Goal: Task Accomplishment & Management: Use online tool/utility

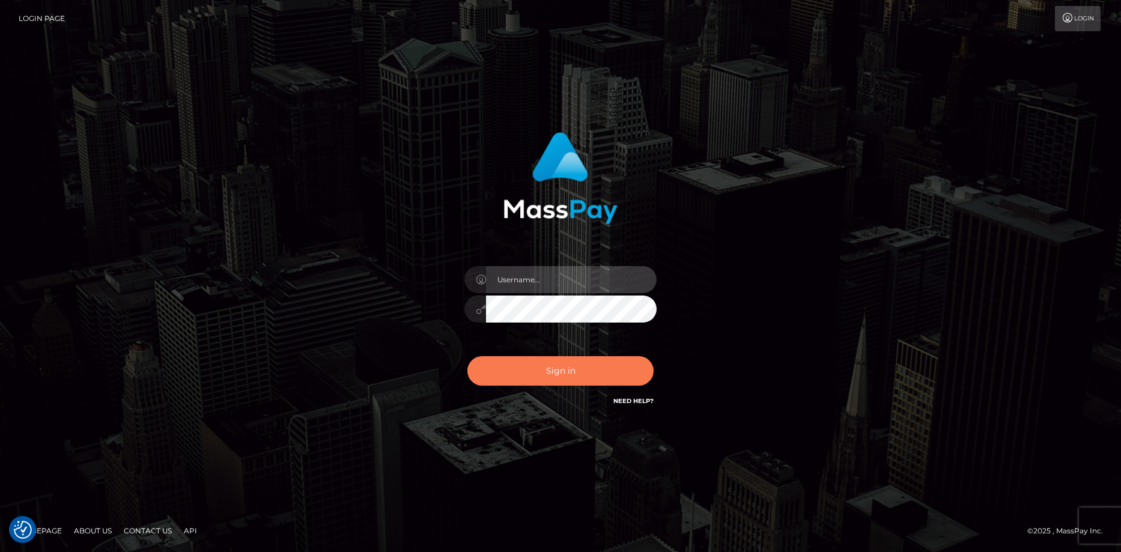
type input "Eduard Gavrilescu"
click at [564, 362] on button "Sign in" at bounding box center [560, 370] width 186 height 29
type input "Eduard Gavrilescu"
click at [513, 379] on button "Sign in" at bounding box center [560, 370] width 186 height 29
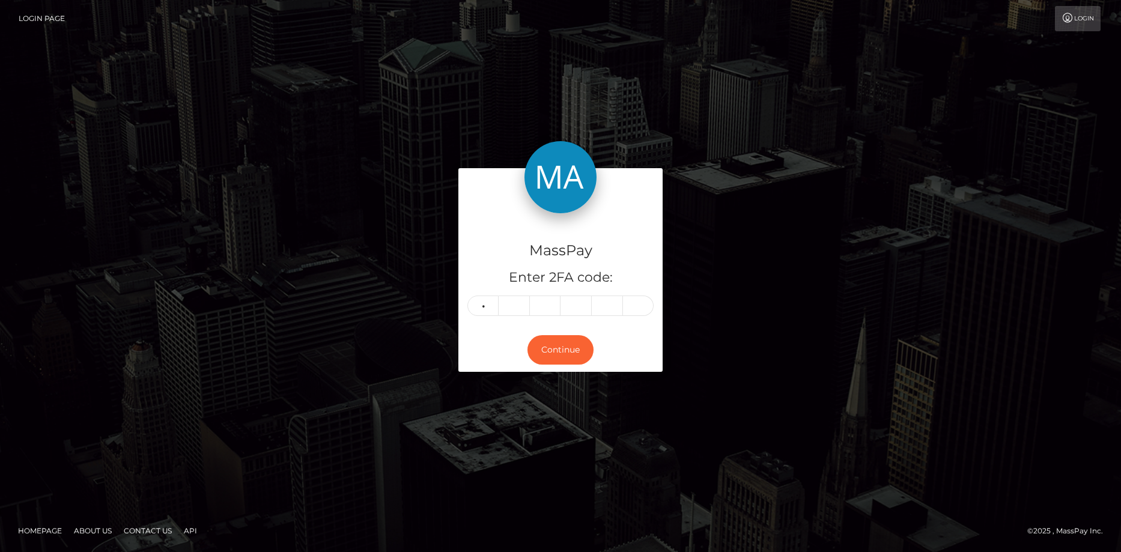
type input "1"
type input "6"
type input "1"
type input "5"
type input "8"
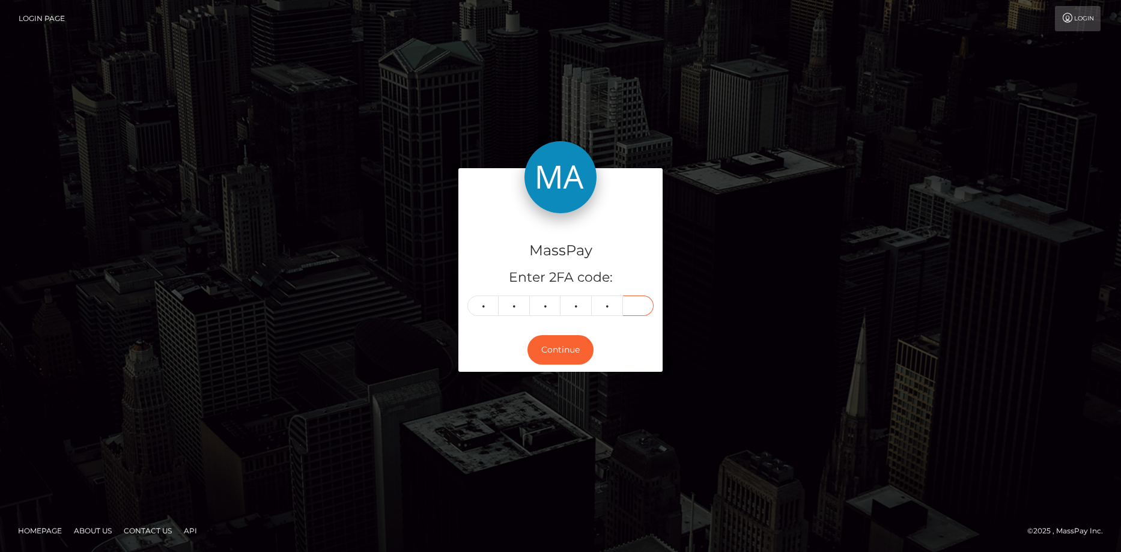
type input "6"
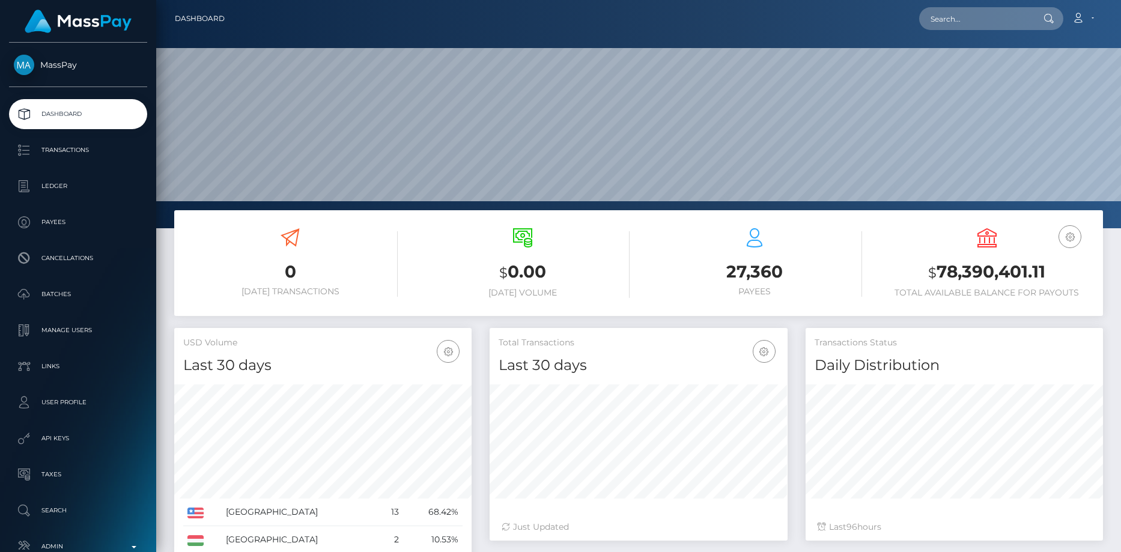
scroll to position [228, 965]
click at [930, 17] on input "text" at bounding box center [975, 18] width 113 height 23
paste input "MSP66ca266fbcbeaa5"
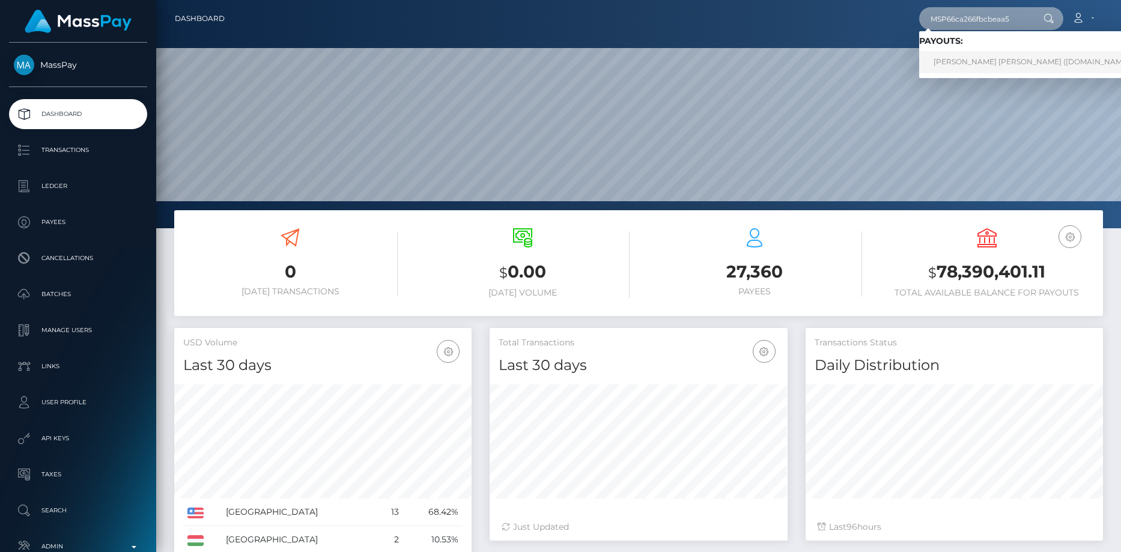
type input "MSP66ca266fbcbeaa5"
click at [960, 58] on link "JAMES PEREZ CEPEDA (Unlockt.me - )" at bounding box center [1036, 62] width 234 height 22
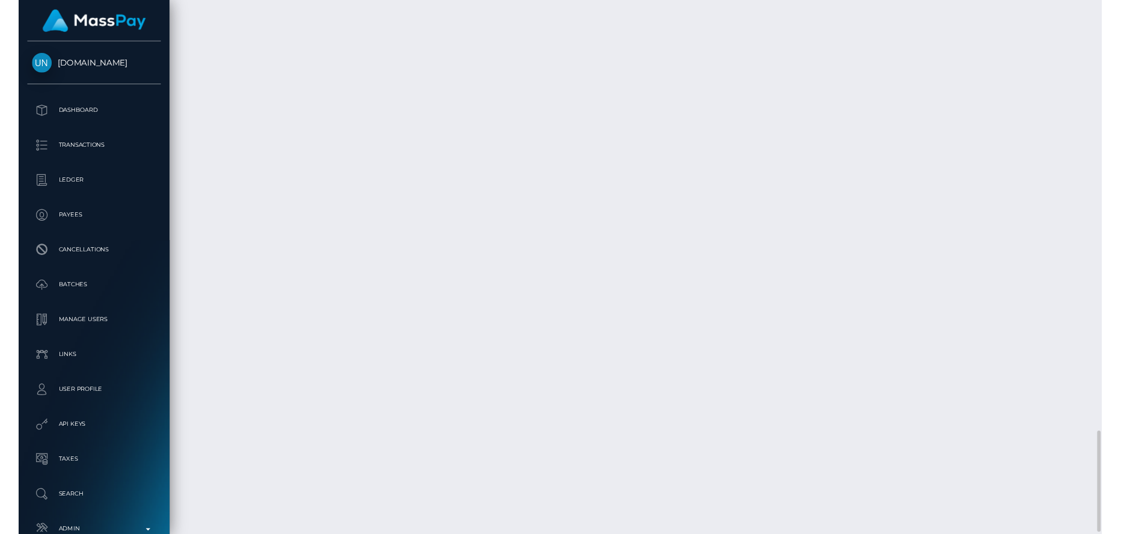
scroll to position [2354, 0]
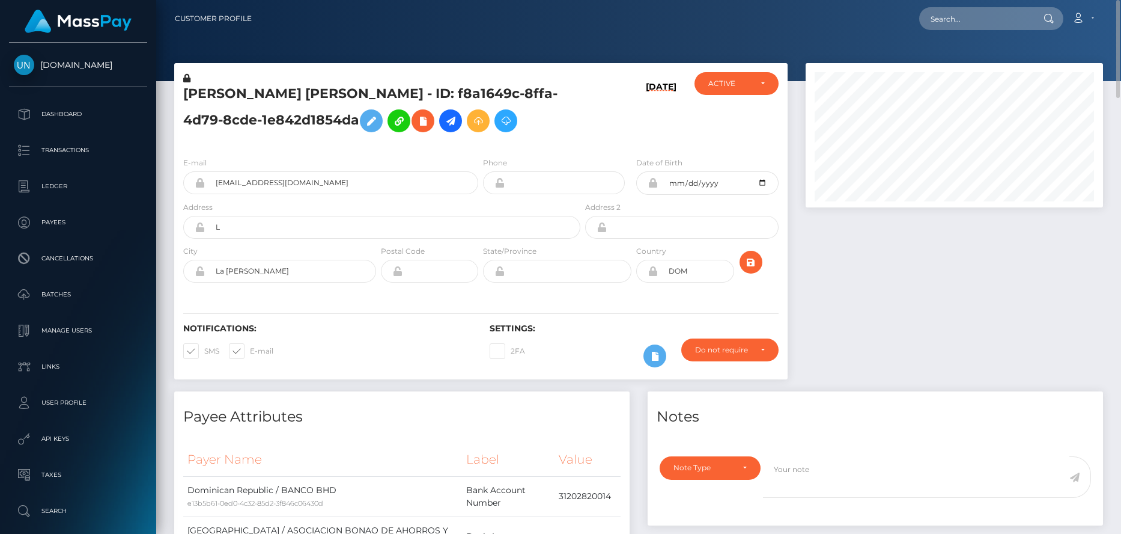
click at [958, 32] on nav "Customer Profile Loading... Loading... Account" at bounding box center [638, 18] width 965 height 37
click at [957, 28] on input "text" at bounding box center [975, 18] width 113 height 23
paste input "cd8fb56b-039d-4796-8005-ebb0d596a6ef"
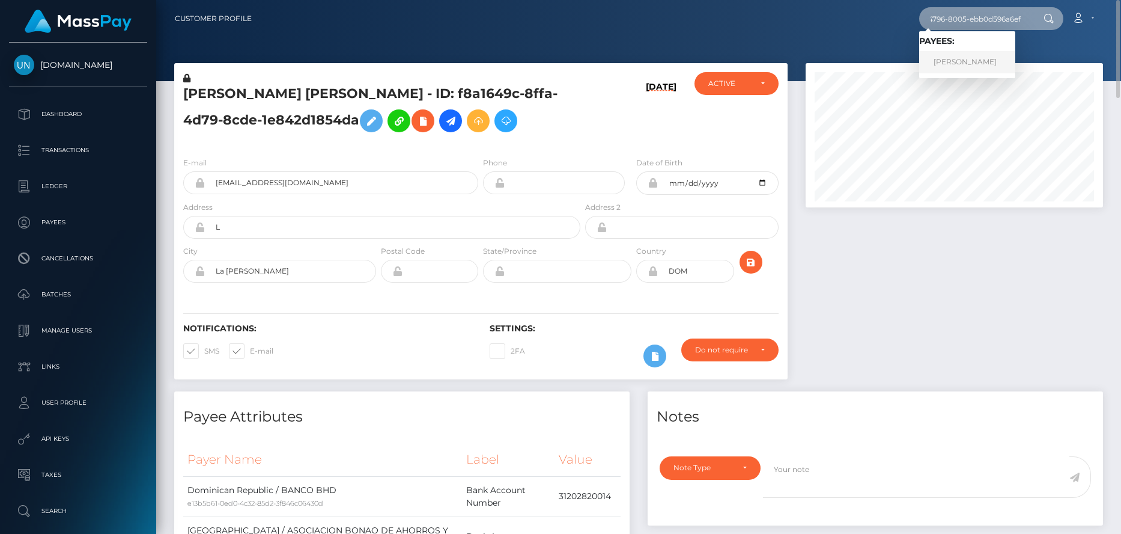
type input "cd8fb56b-039d-4796-8005-ebb0d596a6ef"
click at [965, 59] on link "Mohamed Ben Hassine" at bounding box center [967, 62] width 96 height 22
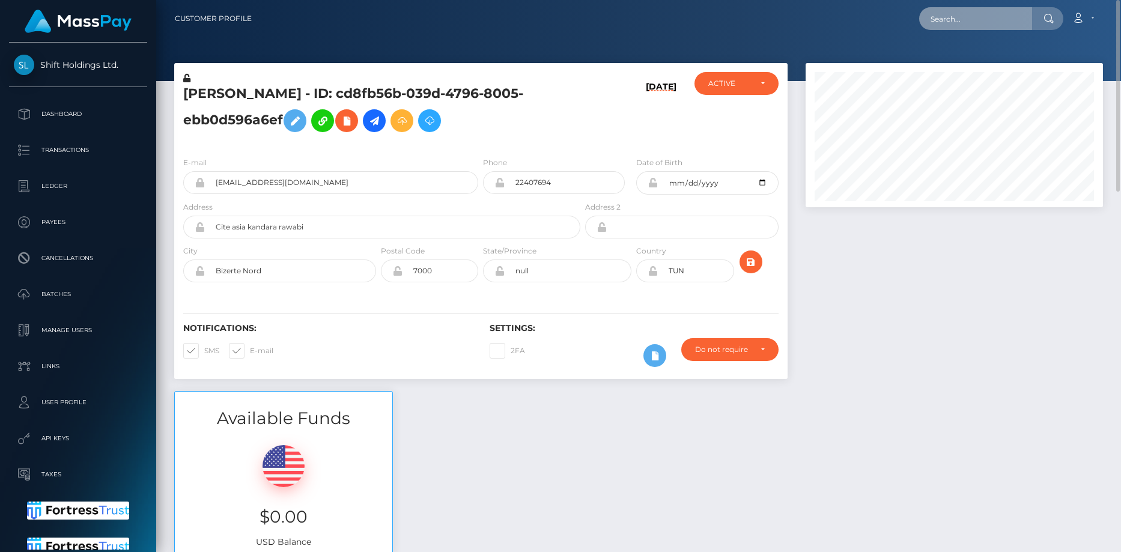
click at [948, 23] on input "text" at bounding box center [975, 18] width 113 height 23
paste input "[EMAIL_ADDRESS][DOMAIN_NAME]"
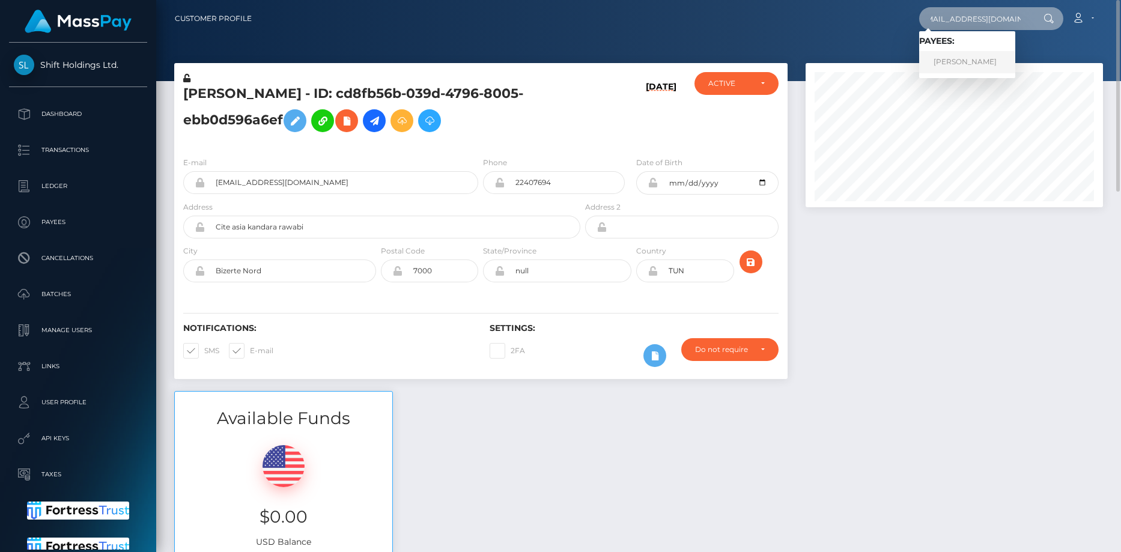
type input "[EMAIL_ADDRESS][DOMAIN_NAME]"
click at [954, 55] on link "GWEN MARIE GRAY" at bounding box center [967, 62] width 96 height 22
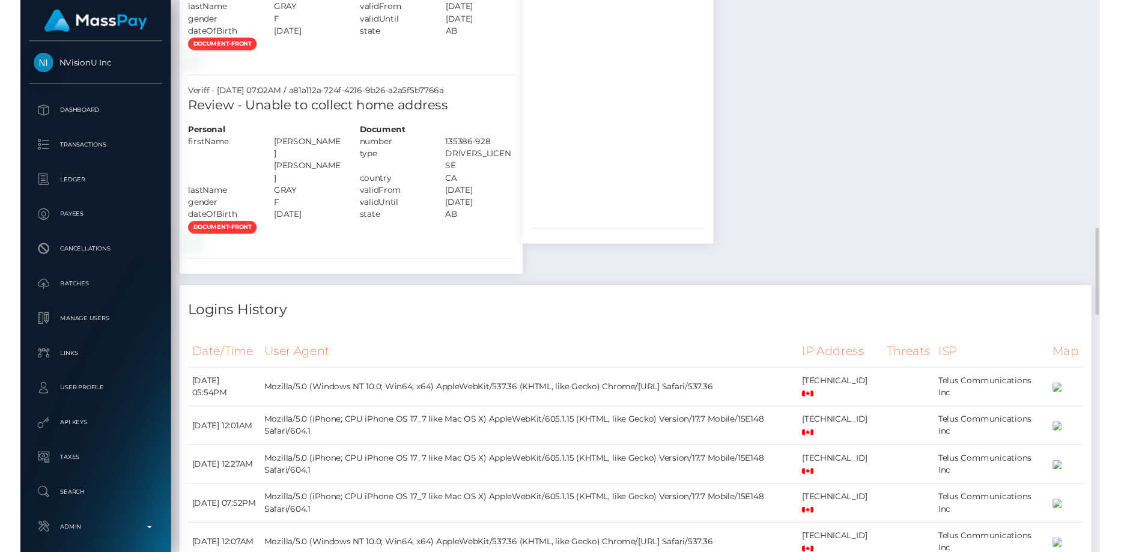
scroll to position [600721, 600567]
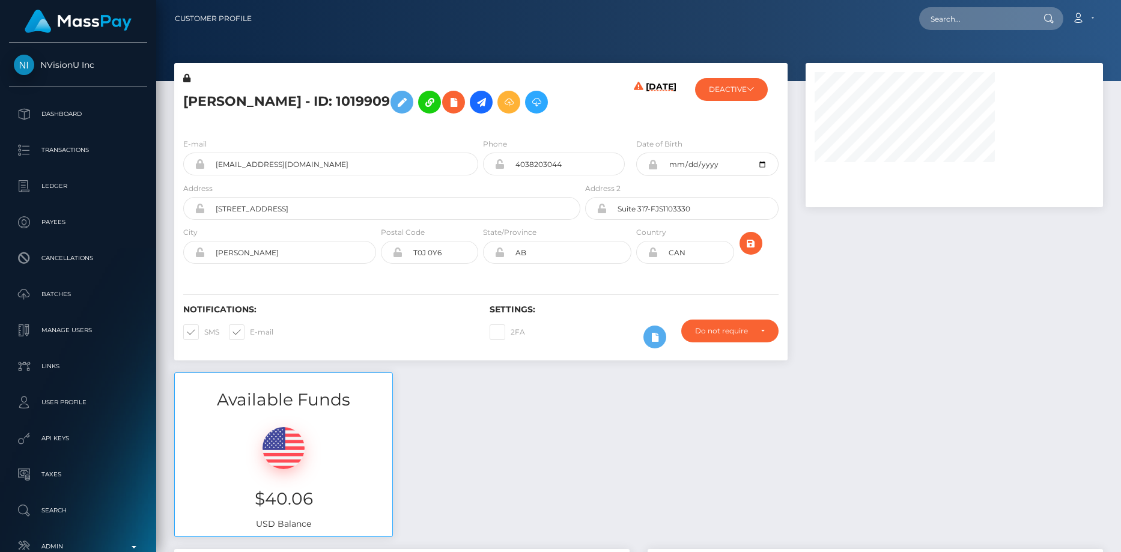
scroll to position [144, 298]
click at [948, 37] on div at bounding box center [638, 40] width 965 height 81
click at [952, 22] on input "text" at bounding box center [975, 18] width 113 height 23
paste input "[EMAIL_ADDRESS][DOMAIN_NAME]"
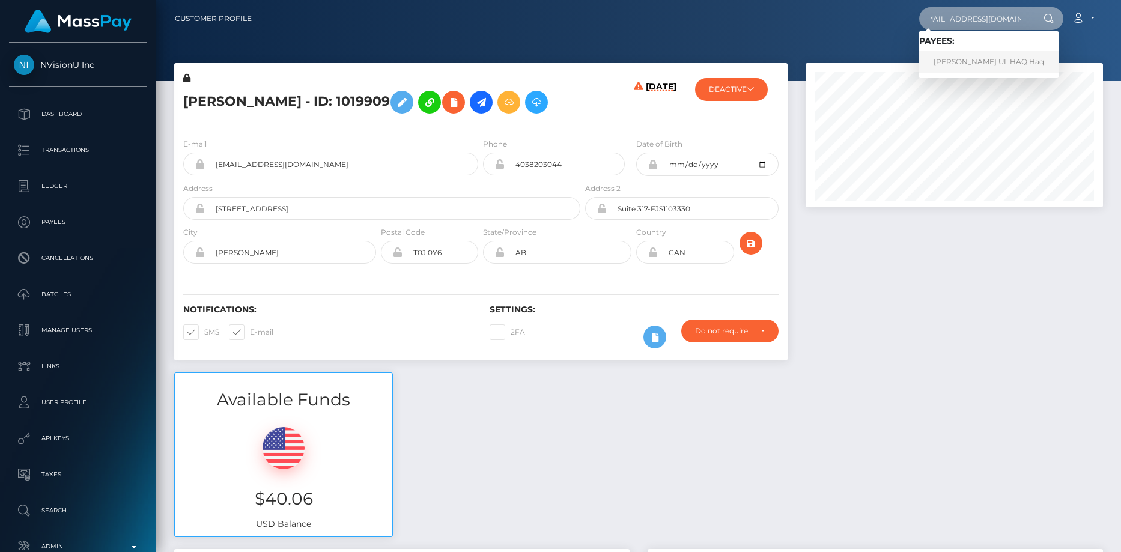
type input "dgioncreative@gmail.com"
click at [949, 62] on link "AHTASHAM UL HAQ Haq" at bounding box center [988, 62] width 139 height 22
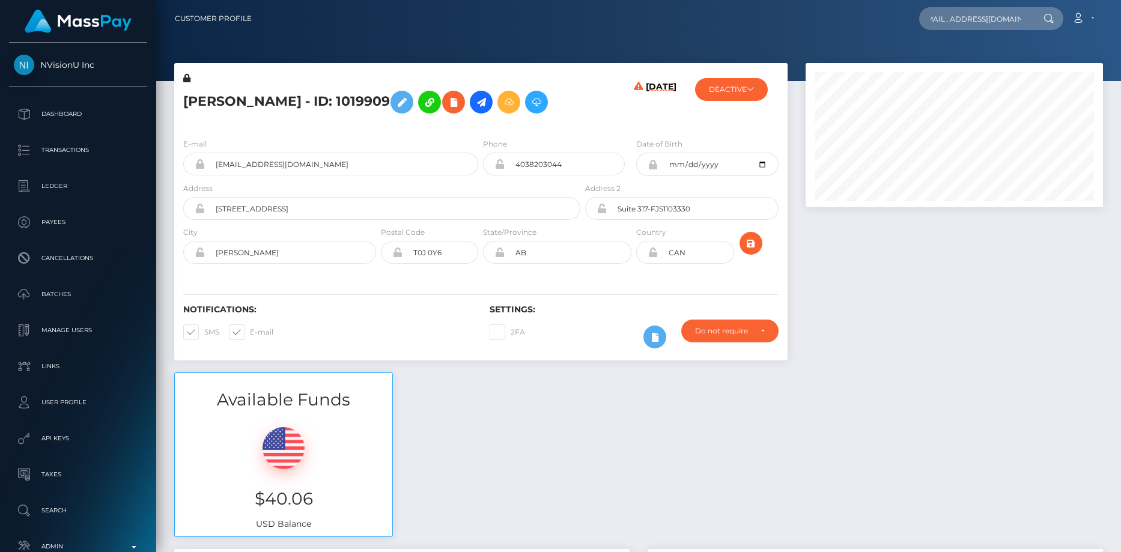
scroll to position [0, 0]
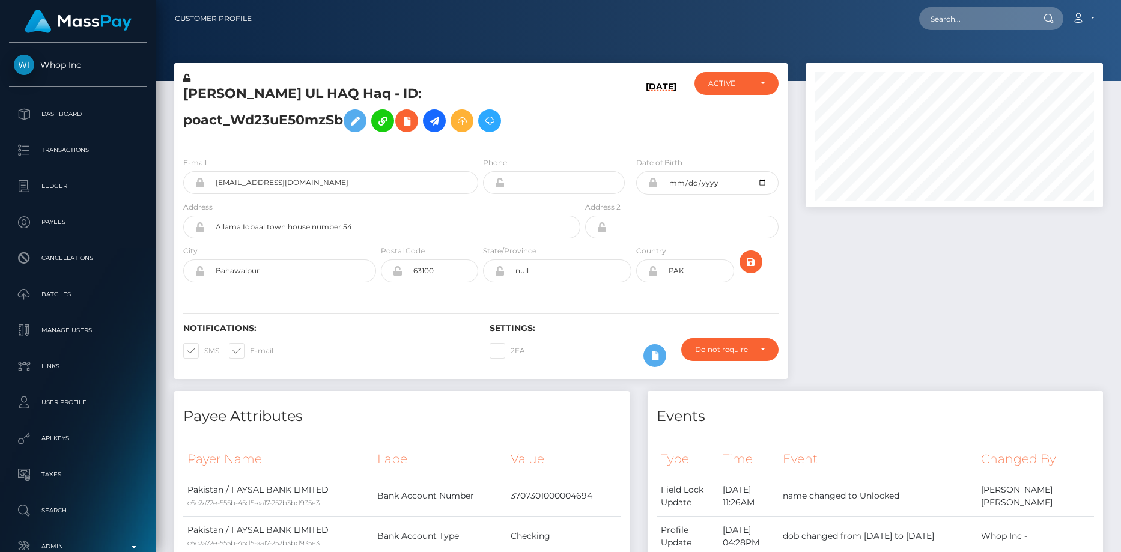
scroll to position [144, 298]
click at [979, 23] on input "text" at bounding box center [975, 18] width 113 height 23
paste input "thegreatmacho281@gmail.com"
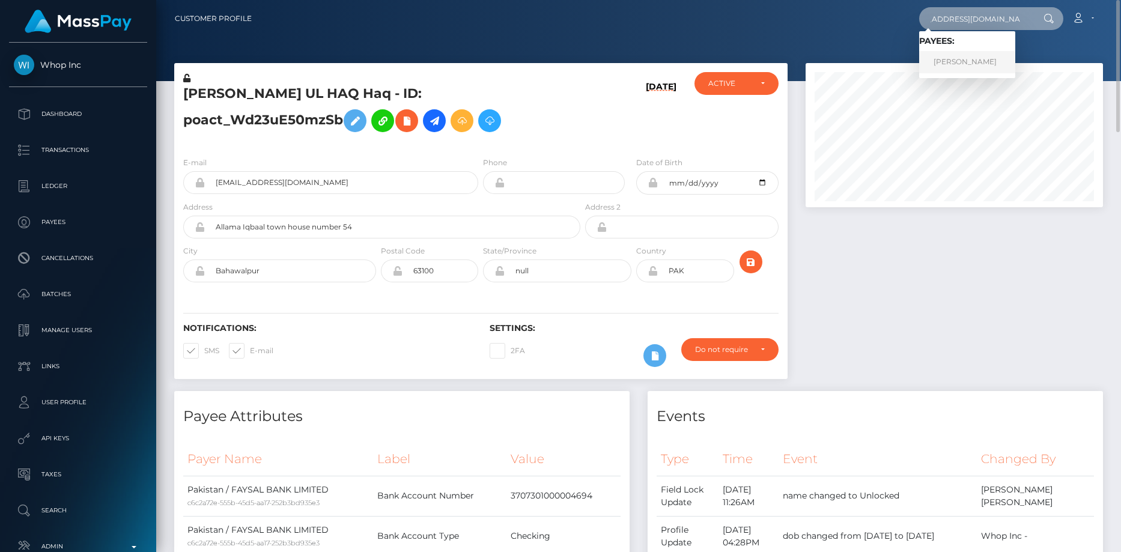
type input "thegreatmacho281@gmail.com"
click at [979, 61] on link "Arham Imran" at bounding box center [967, 62] width 96 height 22
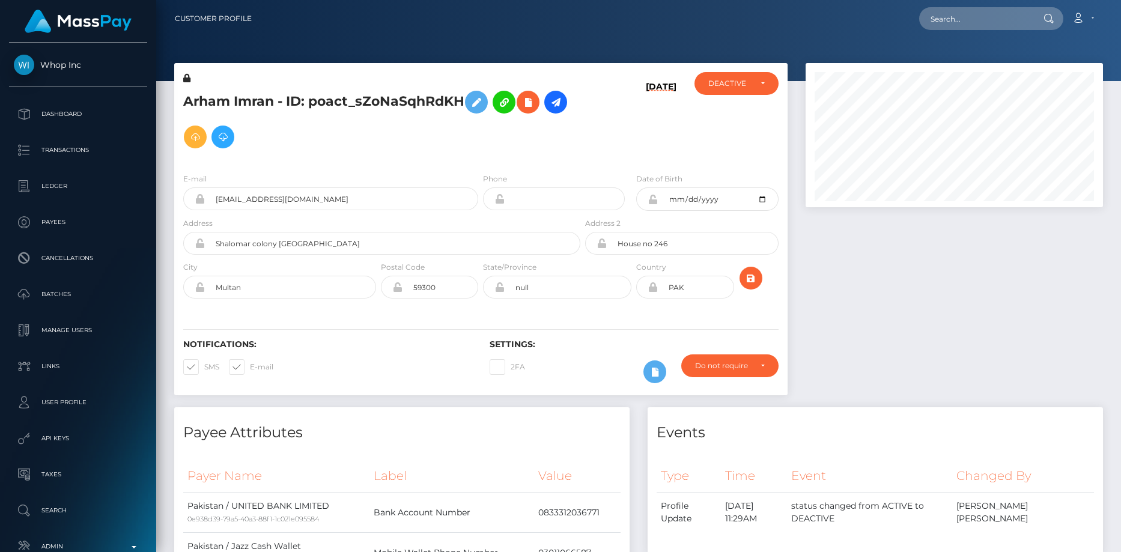
scroll to position [144, 298]
click at [287, 196] on input "[EMAIL_ADDRESS][DOMAIN_NAME]" at bounding box center [341, 198] width 273 height 23
click at [287, 196] on input "thegreatmacho281@gmail.com" at bounding box center [341, 198] width 273 height 23
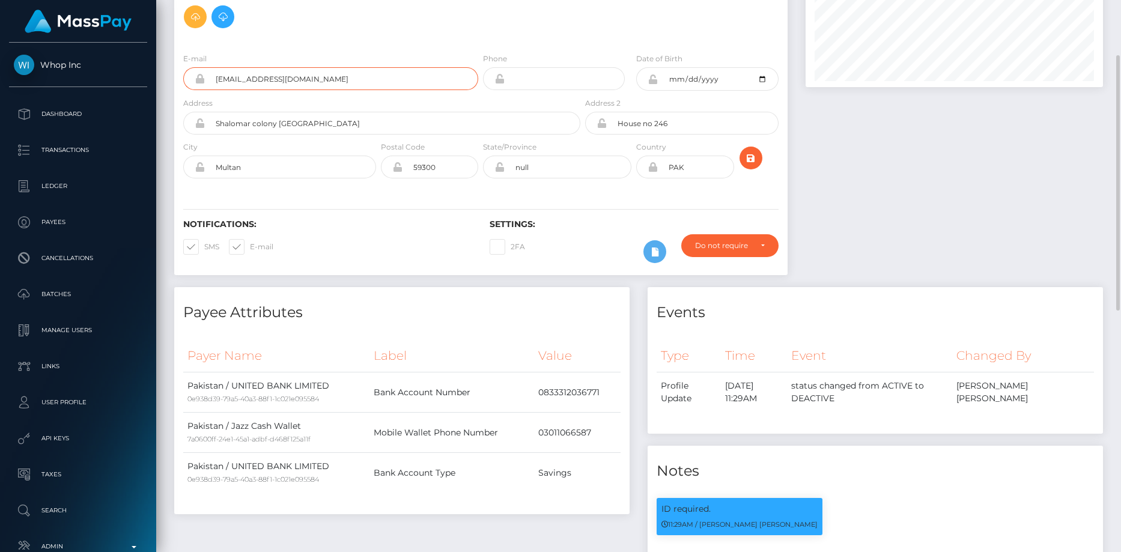
scroll to position [0, 0]
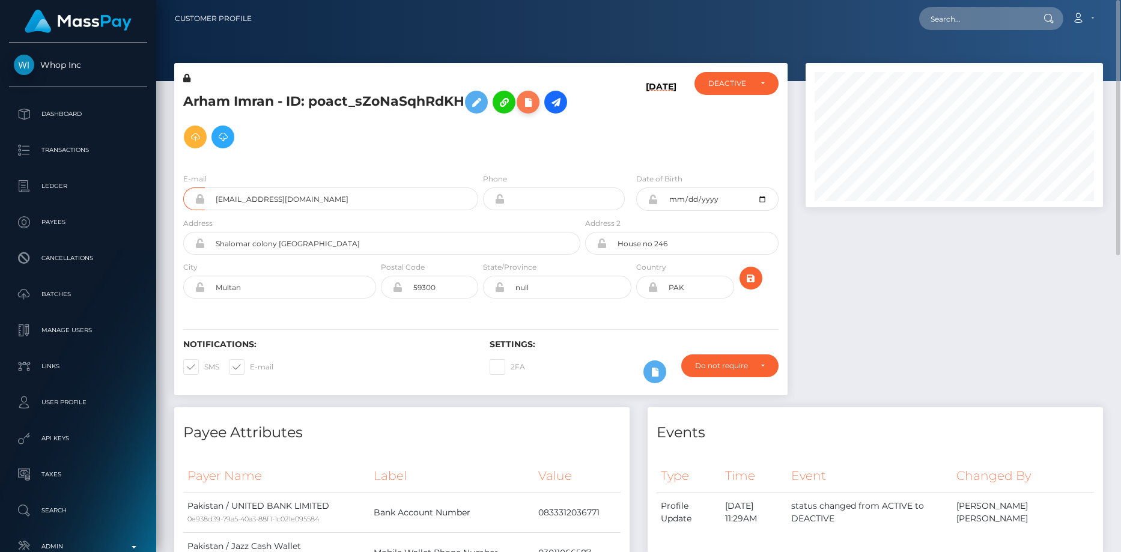
click at [532, 105] on icon at bounding box center [528, 102] width 14 height 15
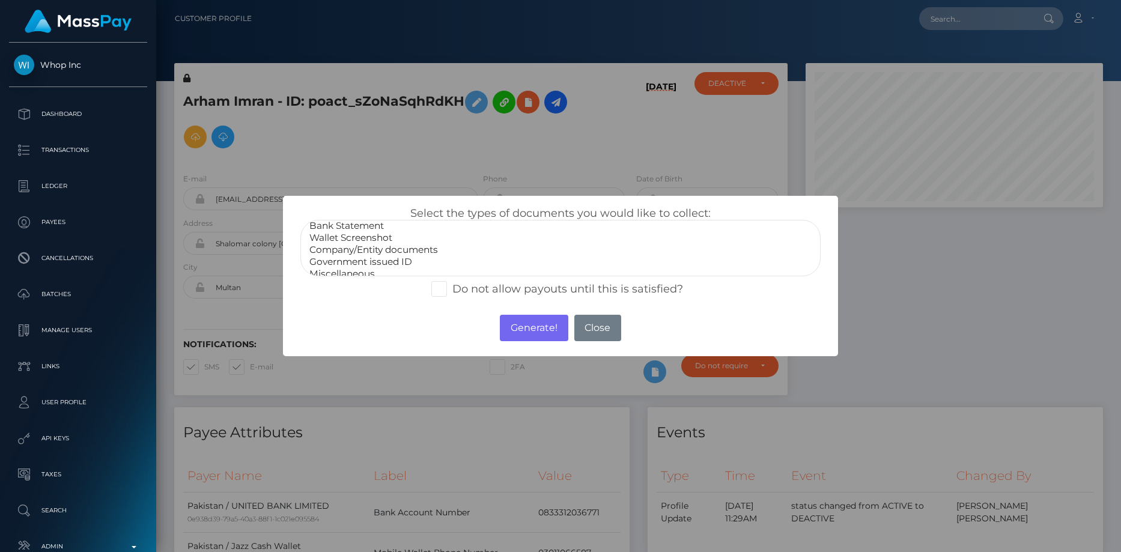
scroll to position [24, 0]
select select "Government issued ID"
click at [388, 254] on option "Government issued ID" at bounding box center [560, 254] width 505 height 12
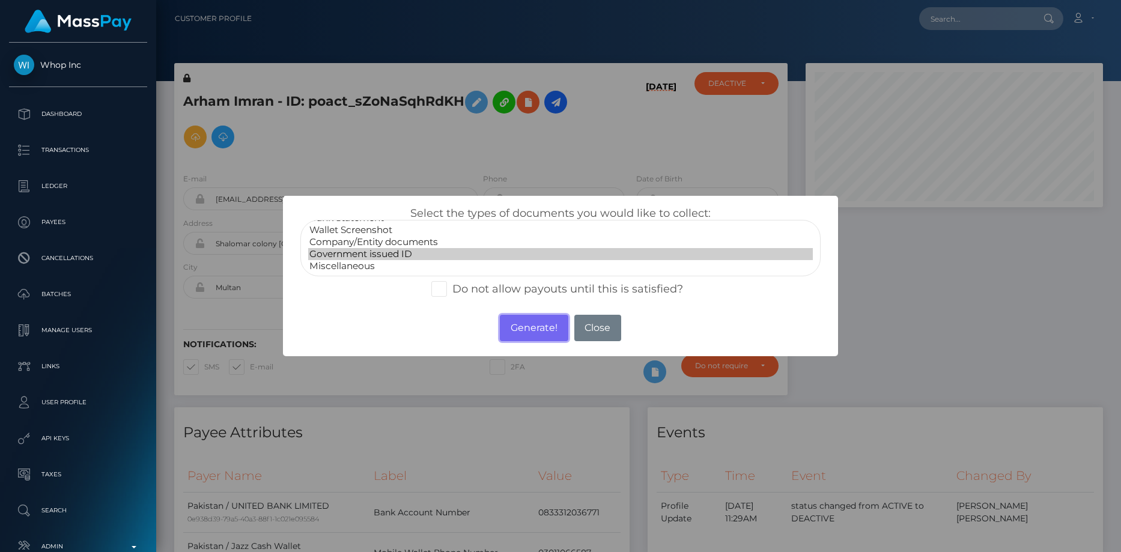
click at [519, 328] on button "Generate!" at bounding box center [534, 328] width 68 height 26
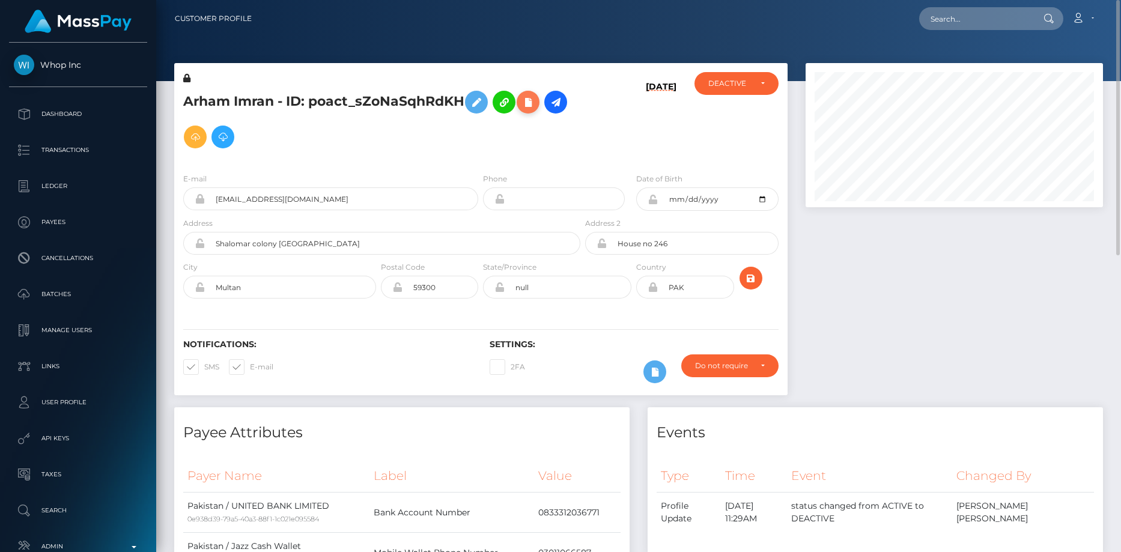
click at [528, 101] on icon at bounding box center [528, 102] width 14 height 15
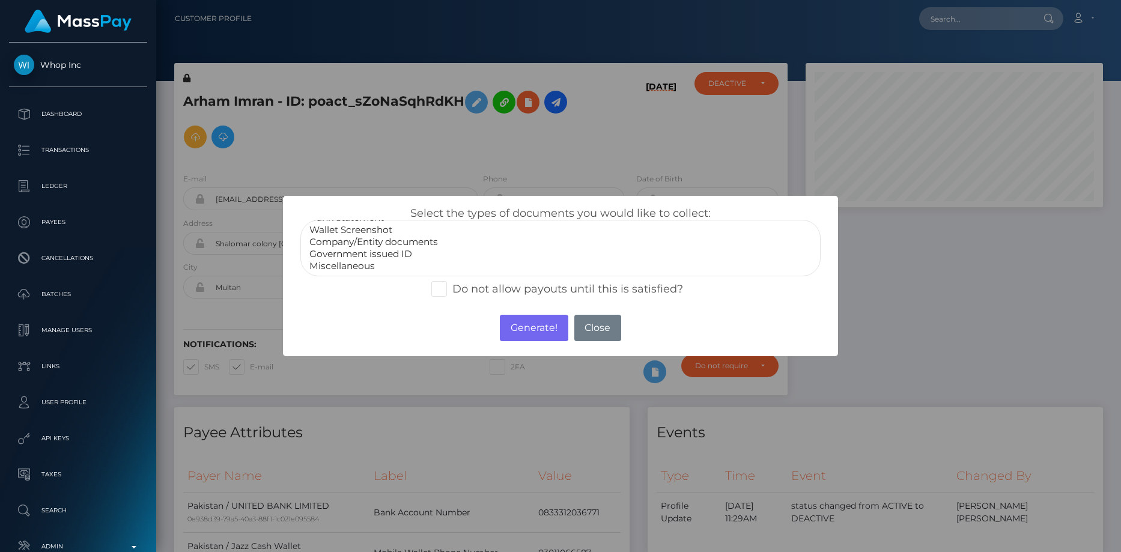
select select "Government issued ID"
click at [383, 254] on option "Government issued ID" at bounding box center [560, 254] width 505 height 12
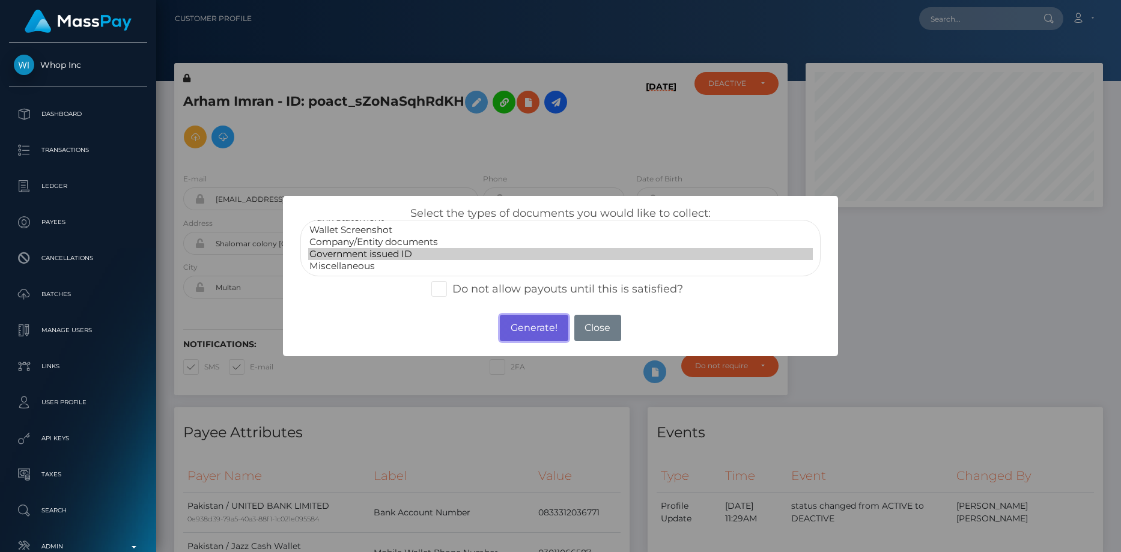
click at [508, 326] on button "Generate!" at bounding box center [534, 328] width 68 height 26
